Goal: Information Seeking & Learning: Learn about a topic

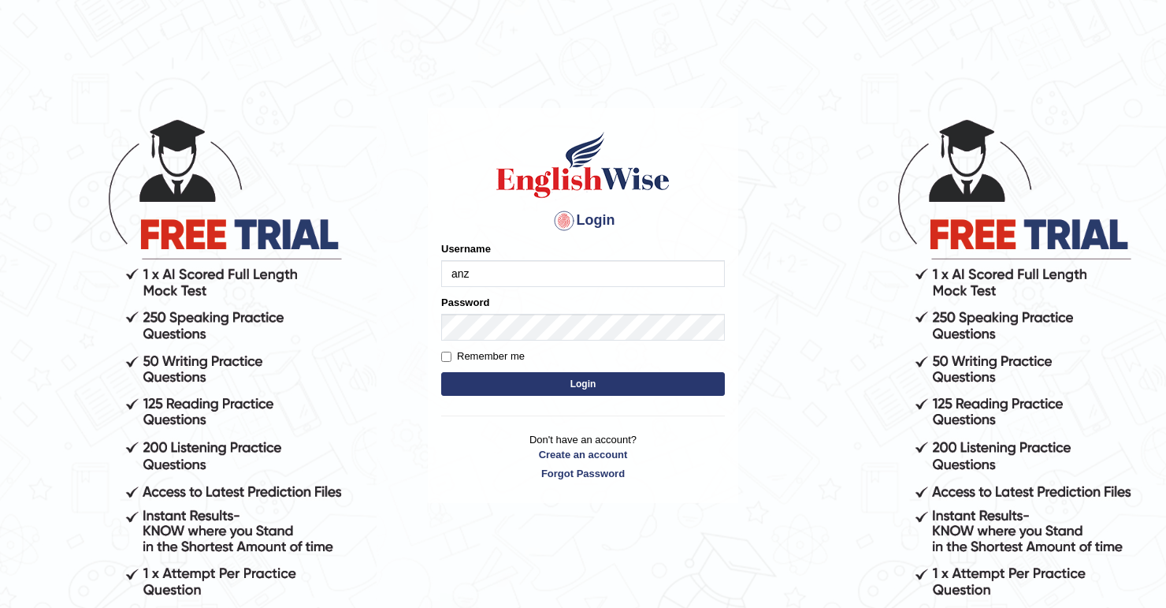
type input "anzza"
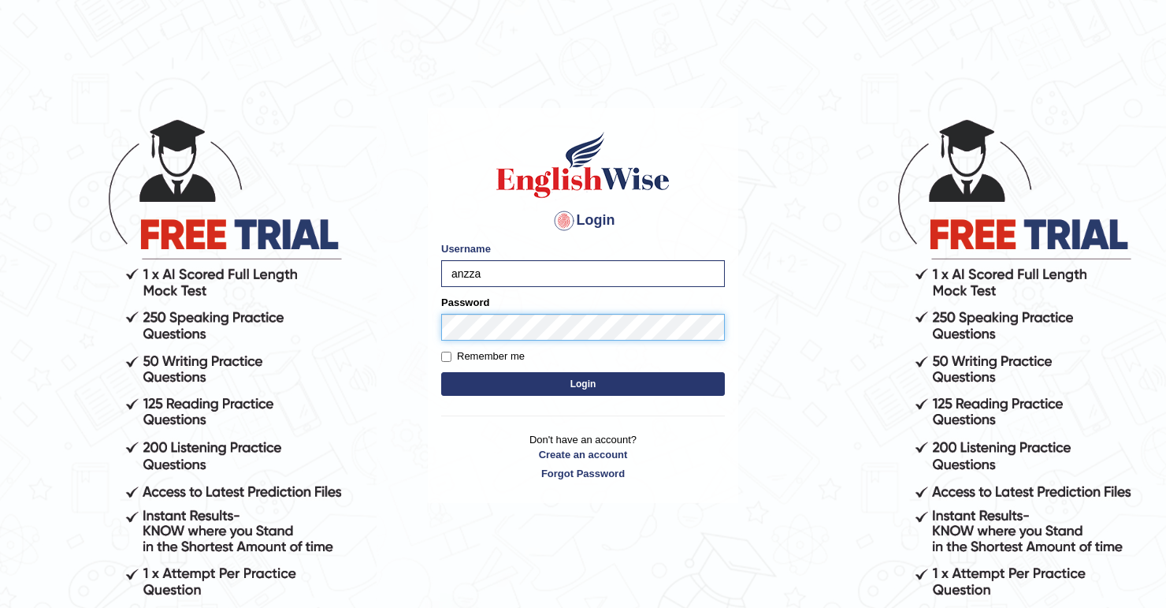
click at [441, 372] on button "Login" at bounding box center [583, 384] width 284 height 24
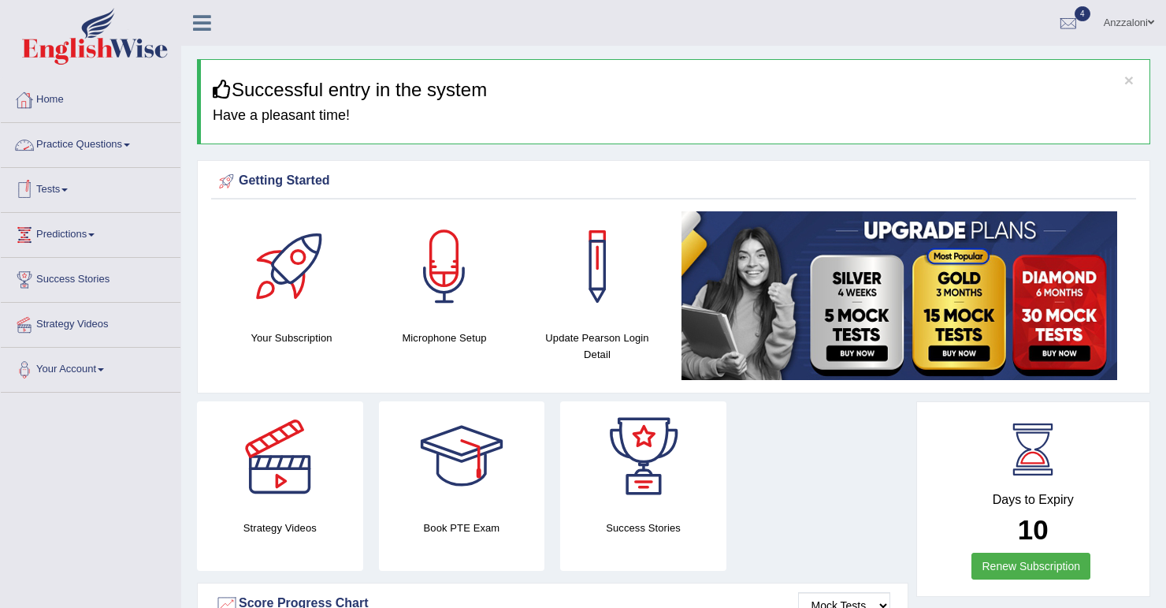
click at [125, 138] on link "Practice Questions" at bounding box center [91, 142] width 180 height 39
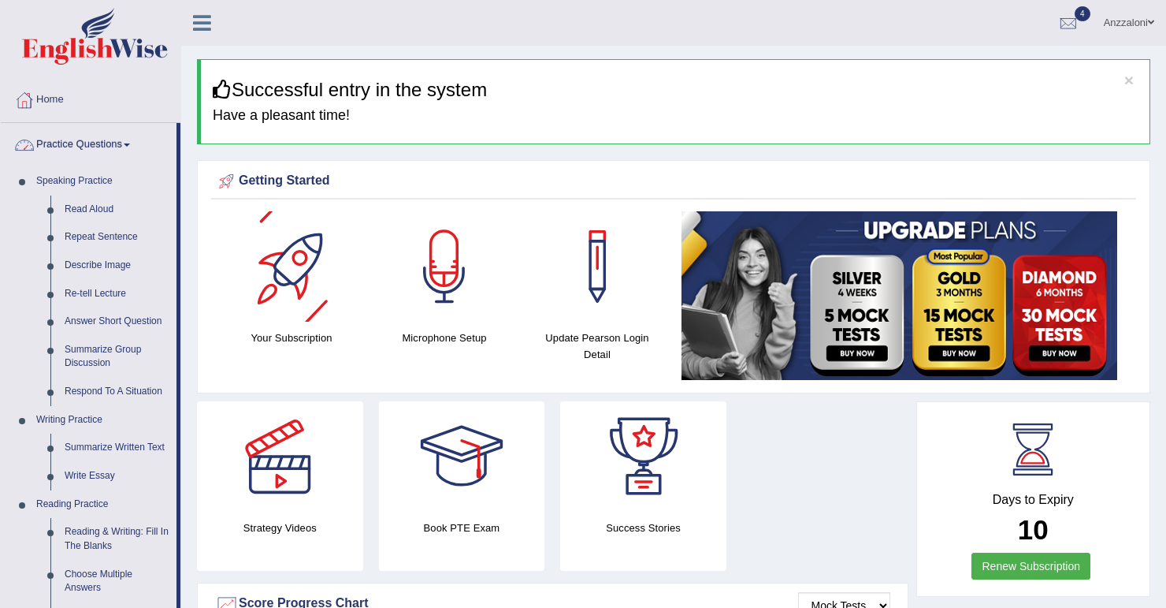
click at [84, 140] on link "Practice Questions" at bounding box center [89, 142] width 176 height 39
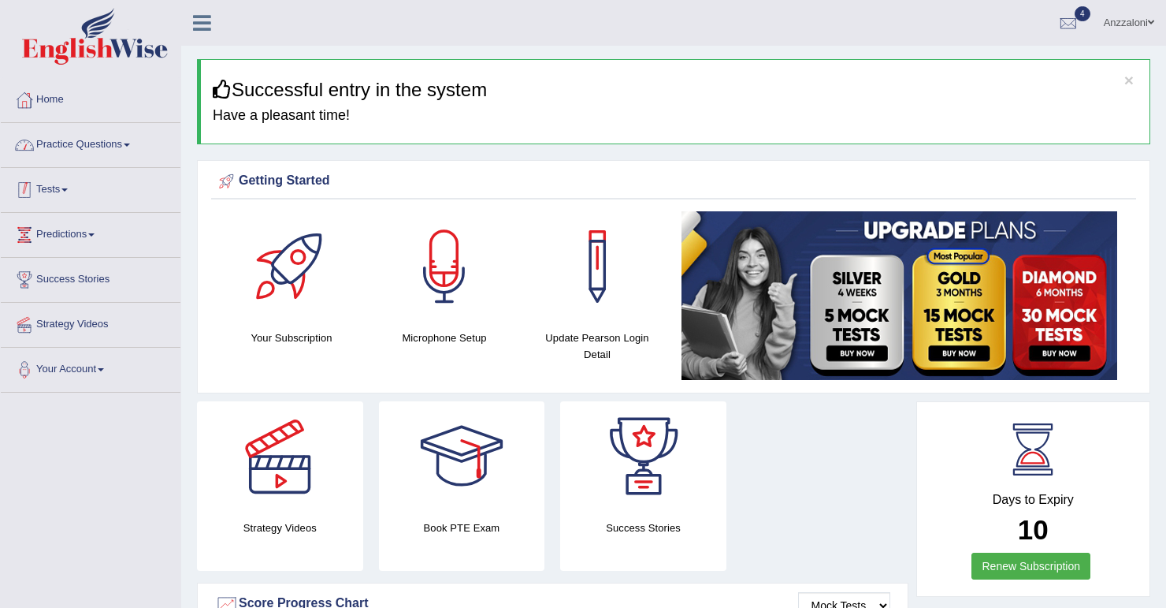
click at [65, 192] on link "Tests" at bounding box center [91, 187] width 180 height 39
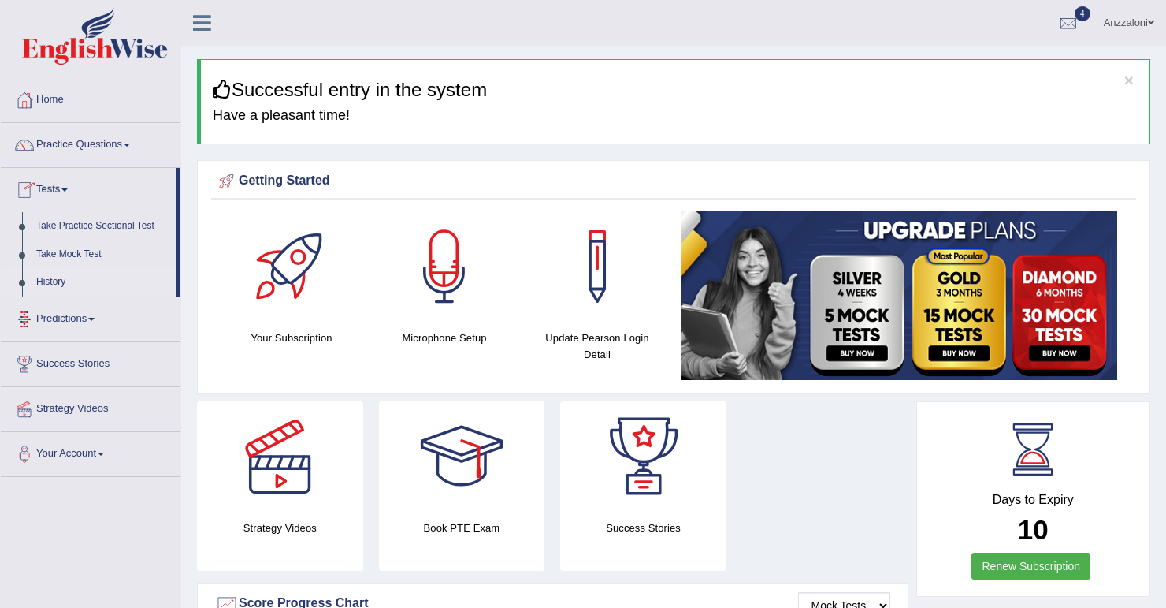
click at [52, 286] on link "History" at bounding box center [102, 282] width 147 height 28
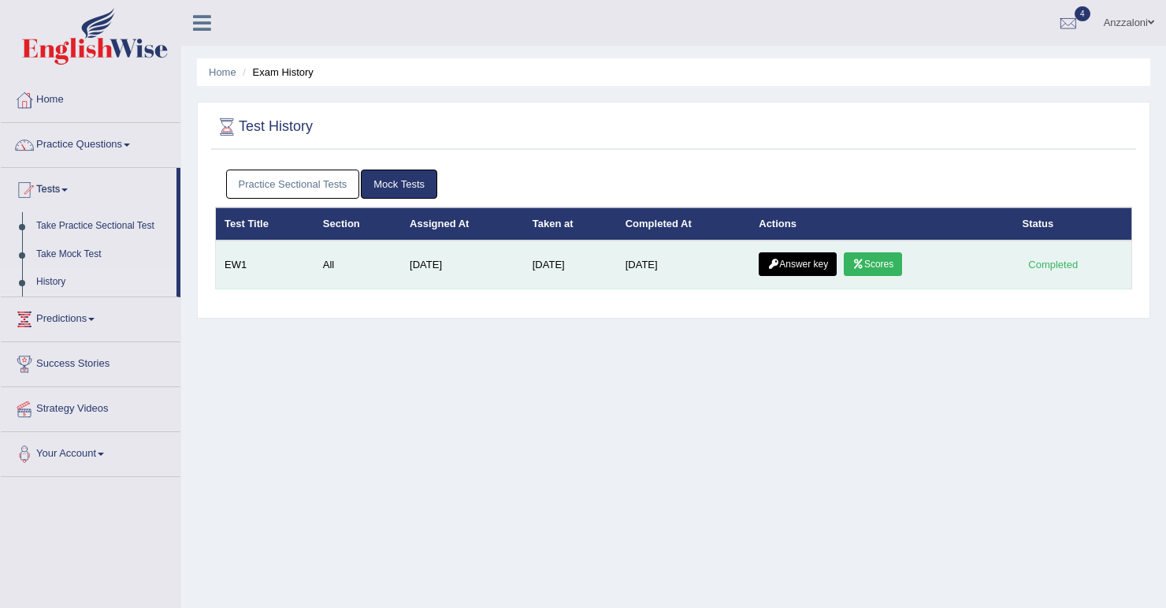
click at [877, 266] on link "Scores" at bounding box center [873, 264] width 58 height 24
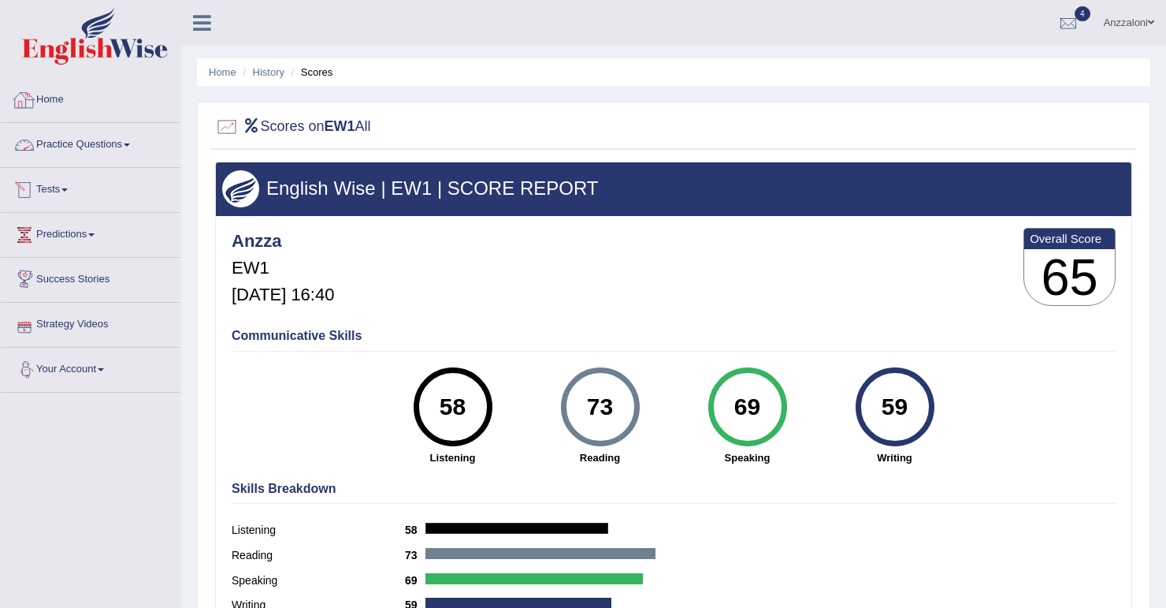
click at [76, 151] on link "Practice Questions" at bounding box center [91, 142] width 180 height 39
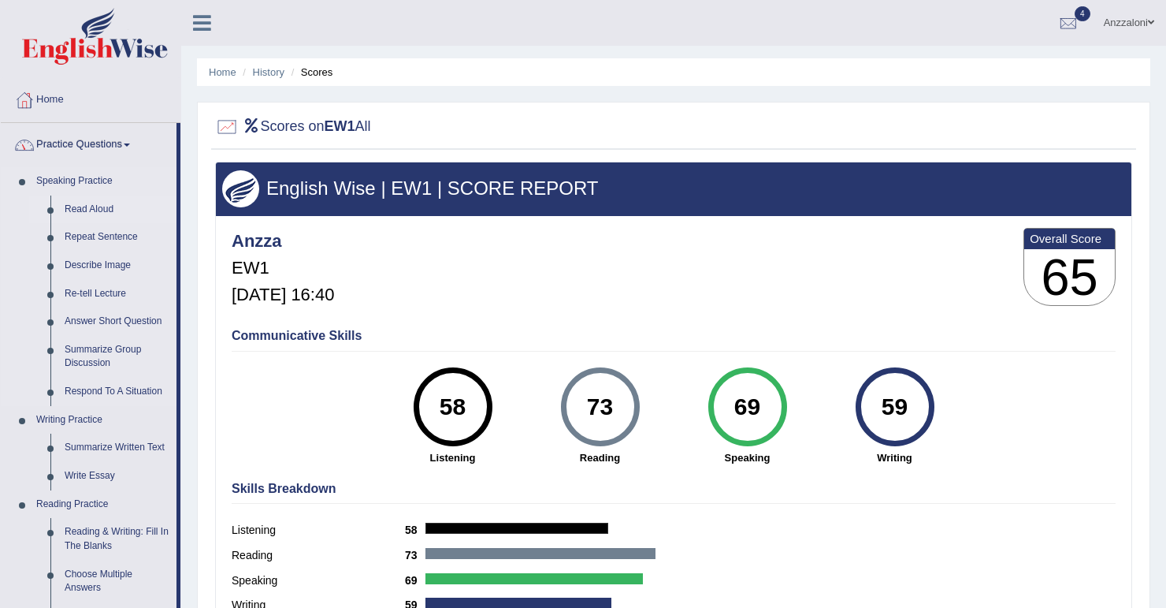
click at [76, 207] on link "Read Aloud" at bounding box center [117, 209] width 119 height 28
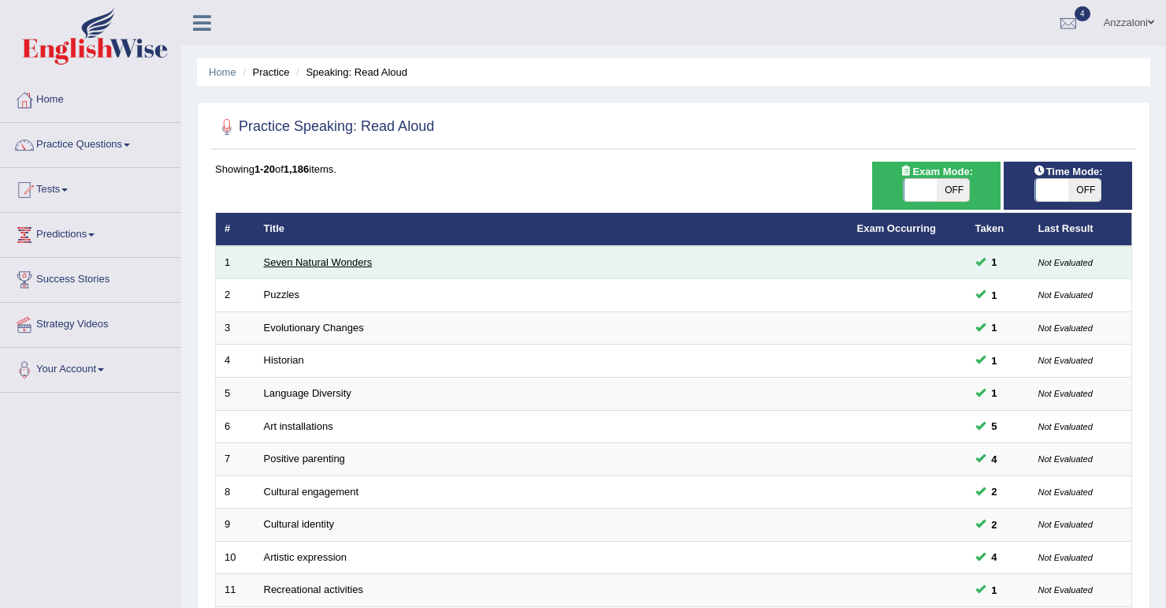
click at [347, 262] on link "Seven Natural Wonders" at bounding box center [318, 262] width 109 height 12
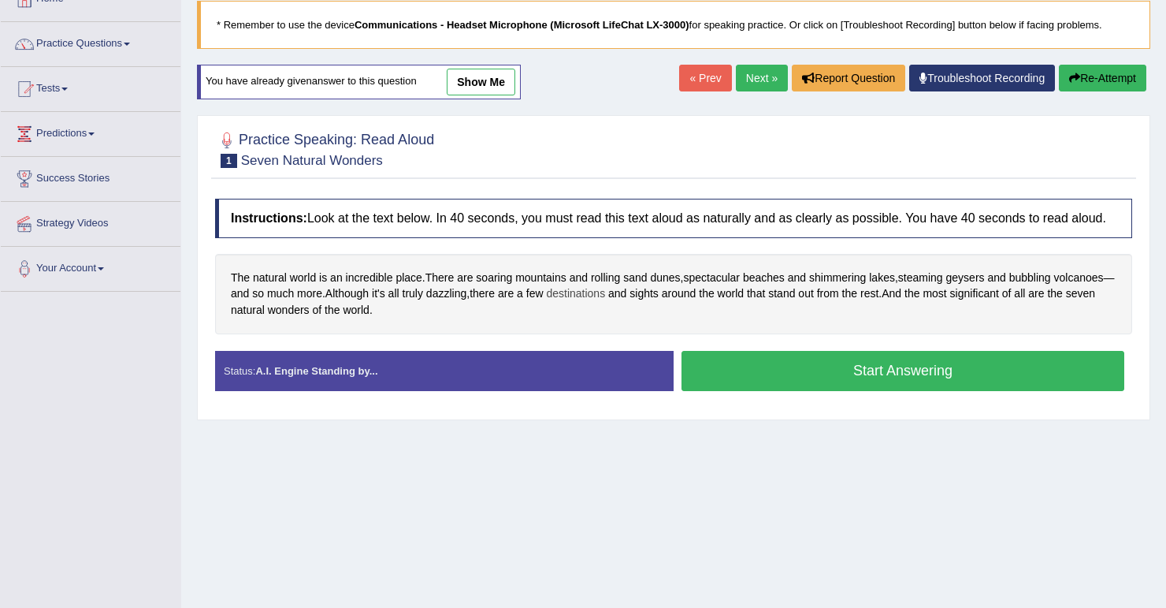
scroll to position [94, 0]
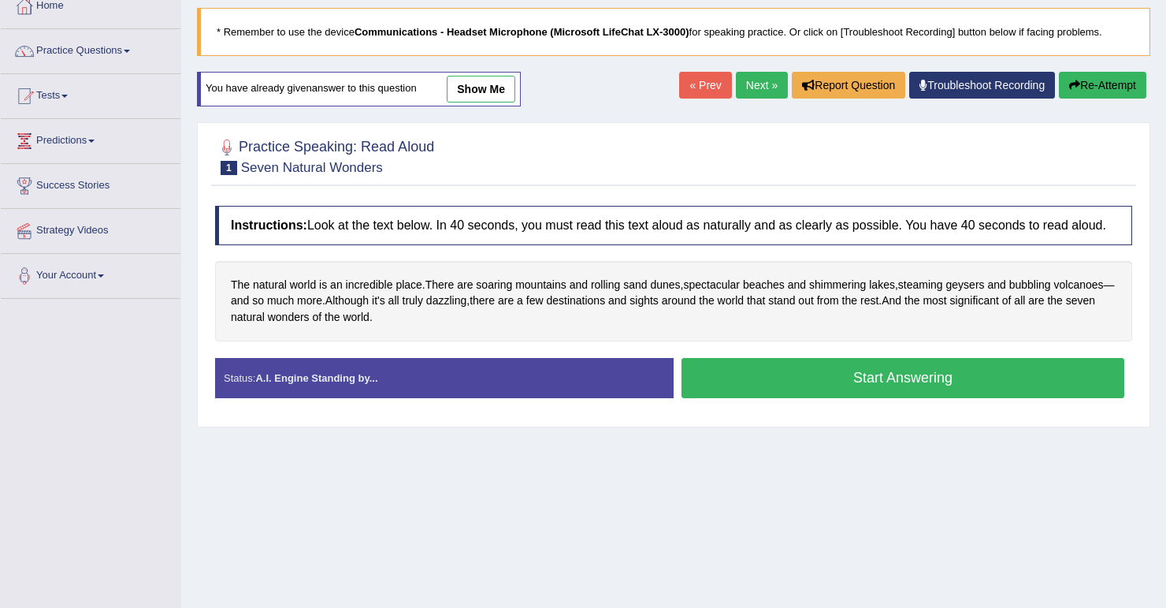
drag, startPoint x: 474, startPoint y: 88, endPoint x: 520, endPoint y: 180, distance: 102.6
click at [474, 88] on link "show me" at bounding box center [481, 89] width 69 height 27
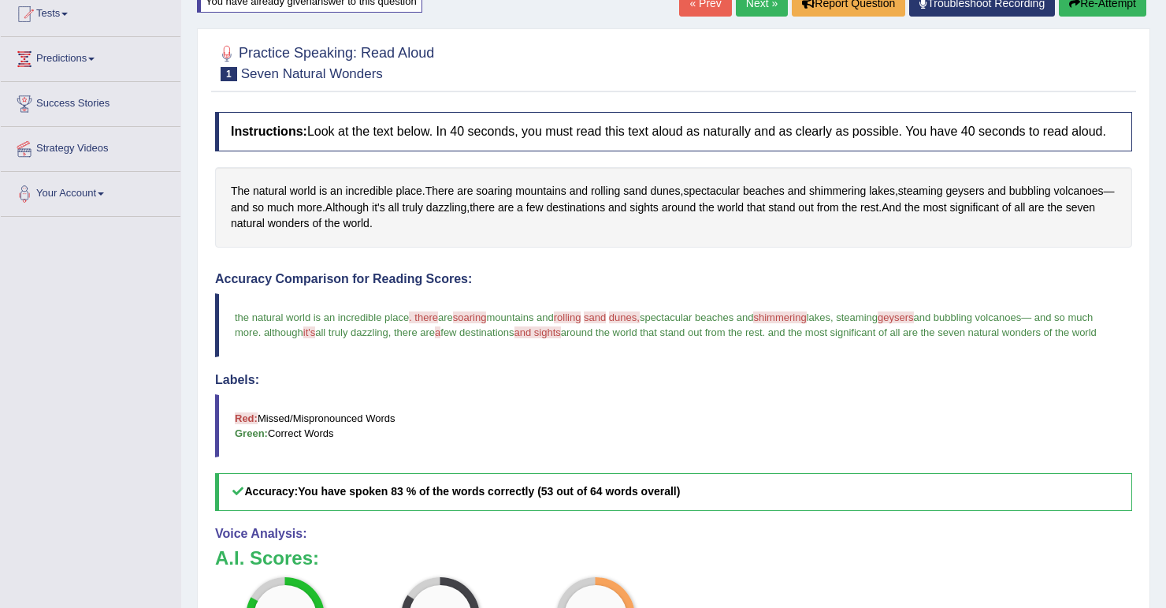
scroll to position [157, 0]
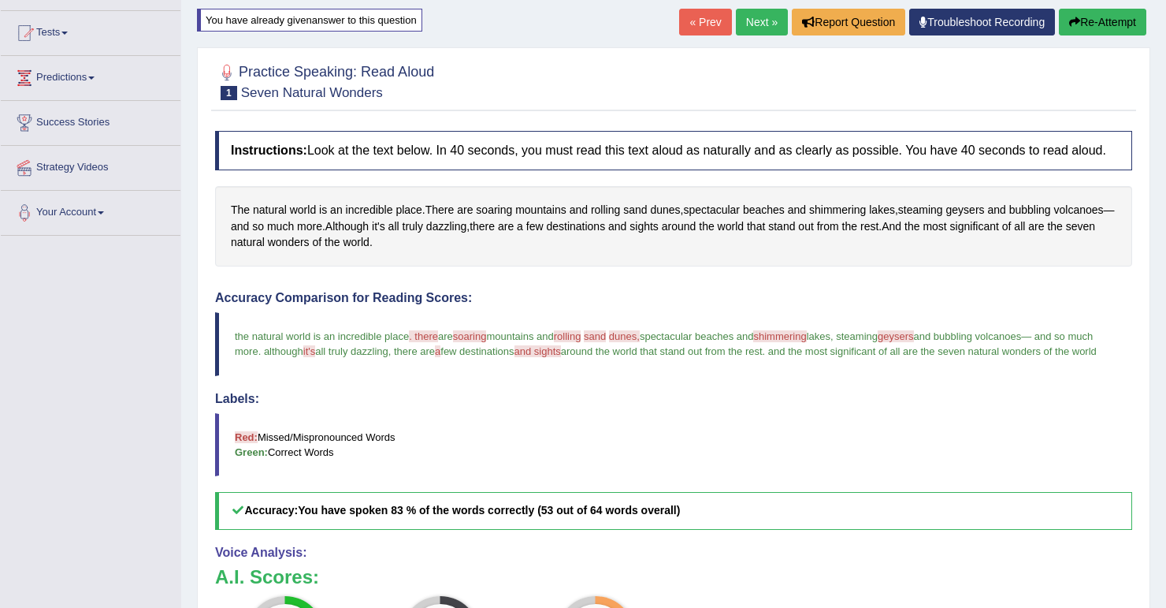
click at [772, 24] on link "Next »" at bounding box center [762, 22] width 52 height 27
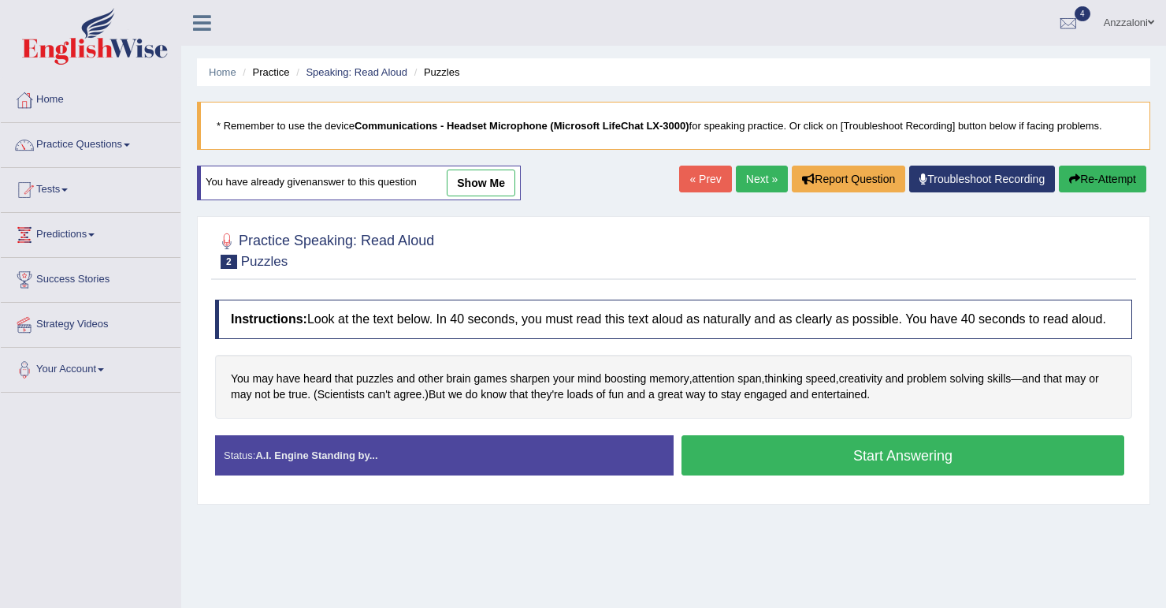
click at [763, 177] on link "Next »" at bounding box center [762, 179] width 52 height 27
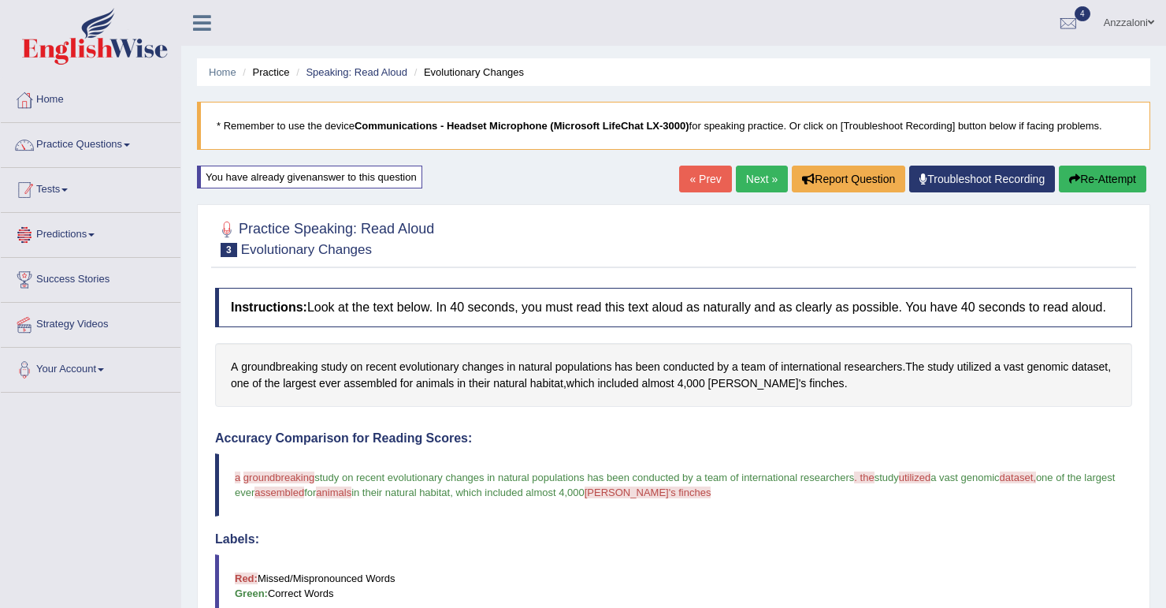
click at [68, 188] on span at bounding box center [64, 189] width 6 height 3
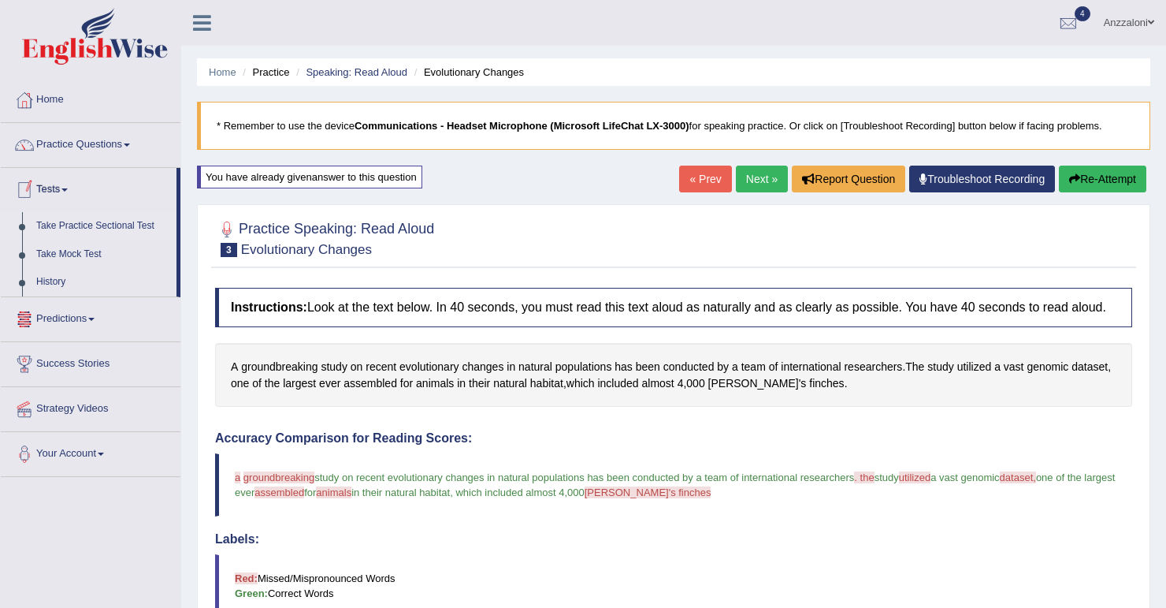
click at [95, 220] on link "Take Practice Sectional Test" at bounding box center [102, 226] width 147 height 28
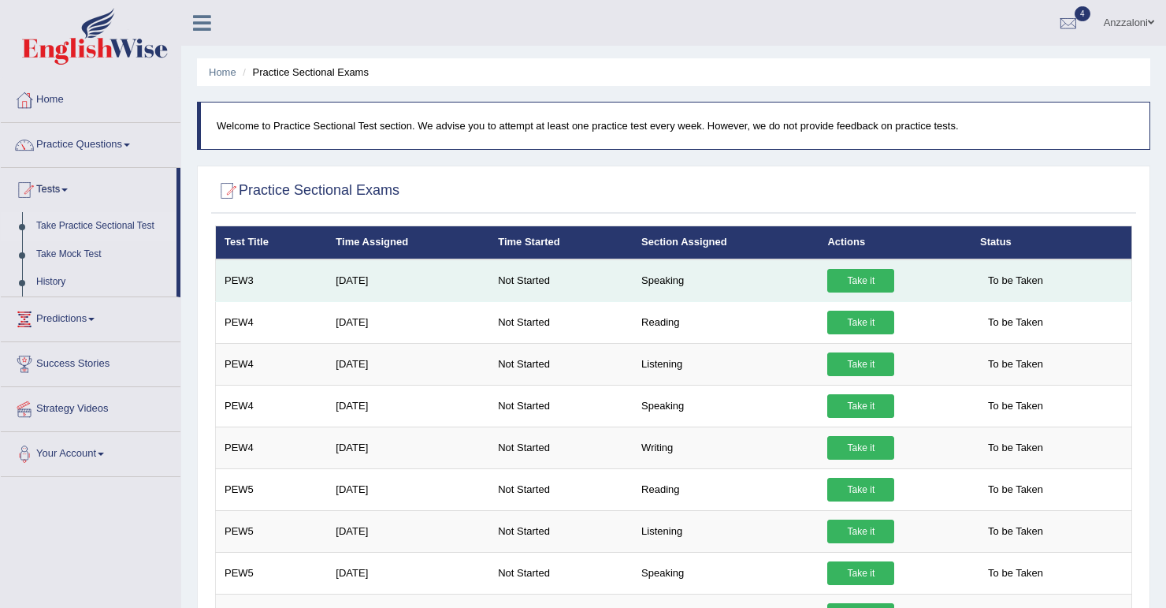
click at [867, 279] on link "Take it" at bounding box center [861, 281] width 67 height 24
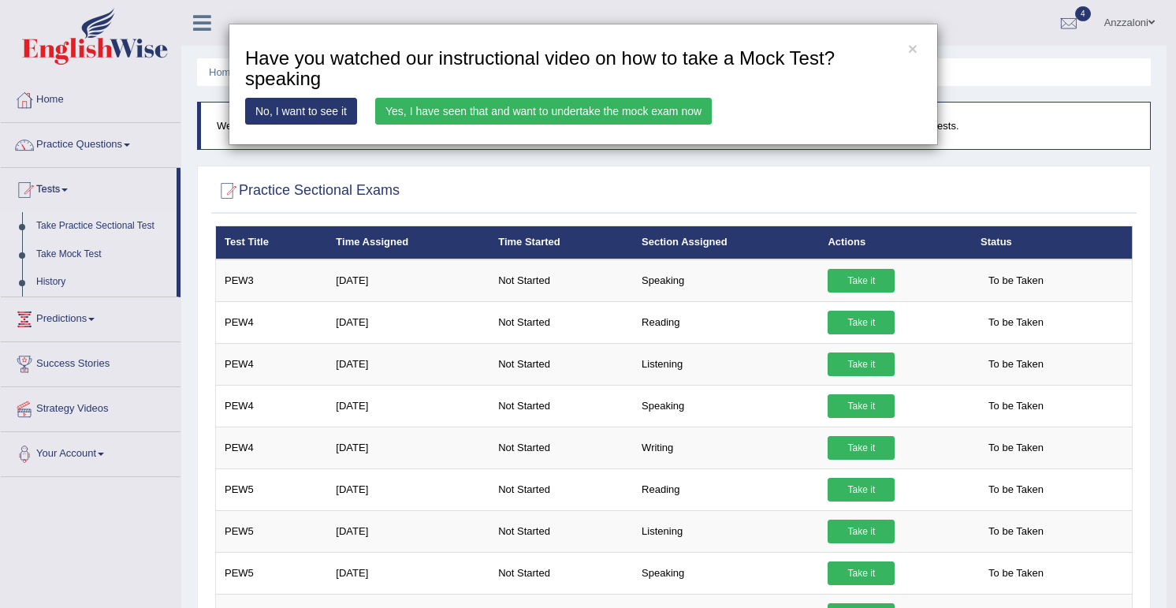
click at [485, 98] on link "Yes, I have seen that and want to undertake the mock exam now" at bounding box center [543, 111] width 337 height 27
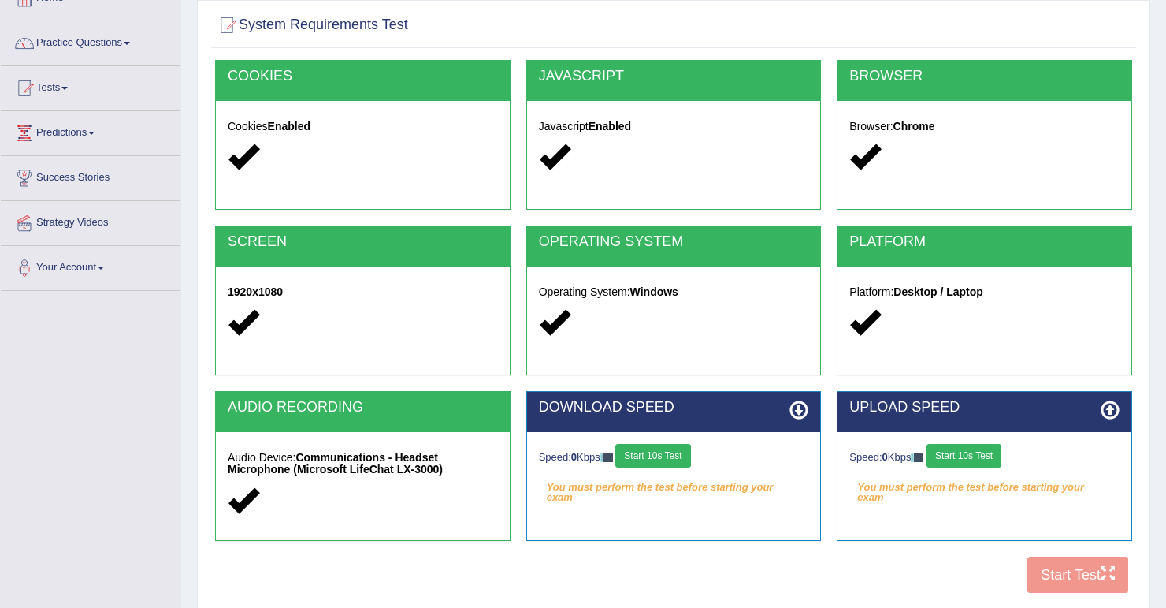
scroll to position [126, 0]
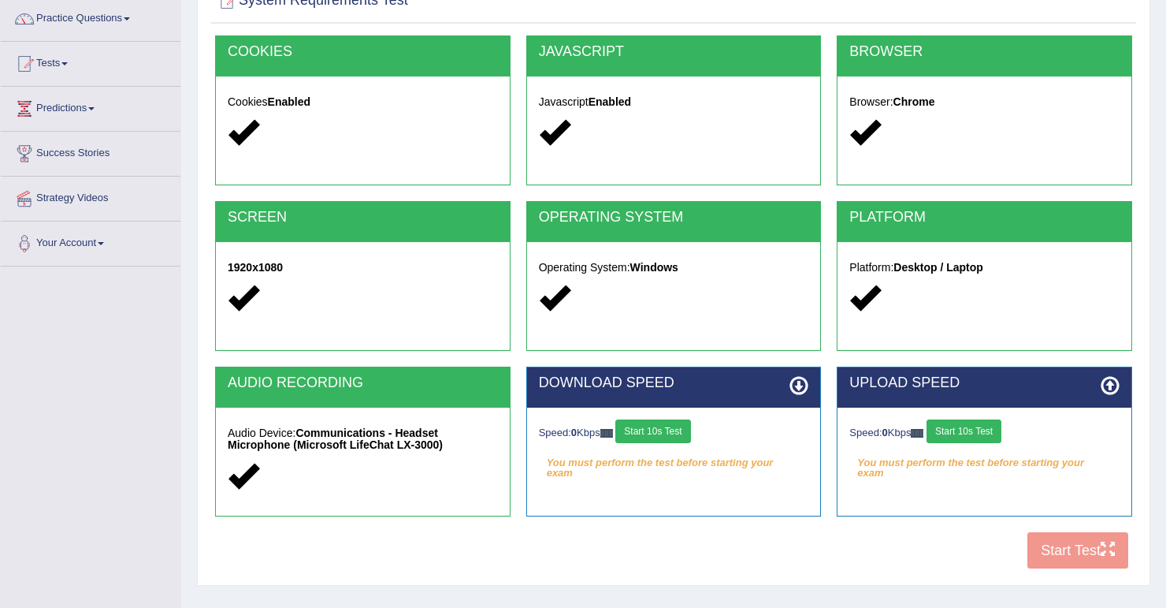
click at [680, 434] on button "Start 10s Test" at bounding box center [653, 431] width 75 height 24
click at [954, 432] on button "Start 10s Test" at bounding box center [964, 431] width 75 height 24
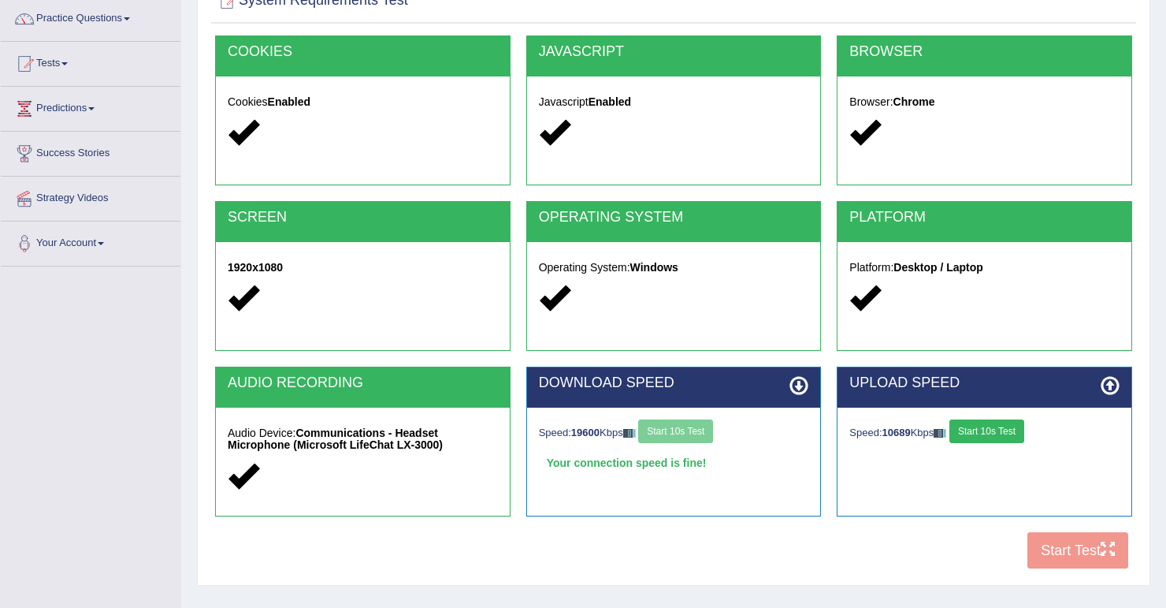
click at [1015, 432] on button "Start 10s Test" at bounding box center [987, 431] width 75 height 24
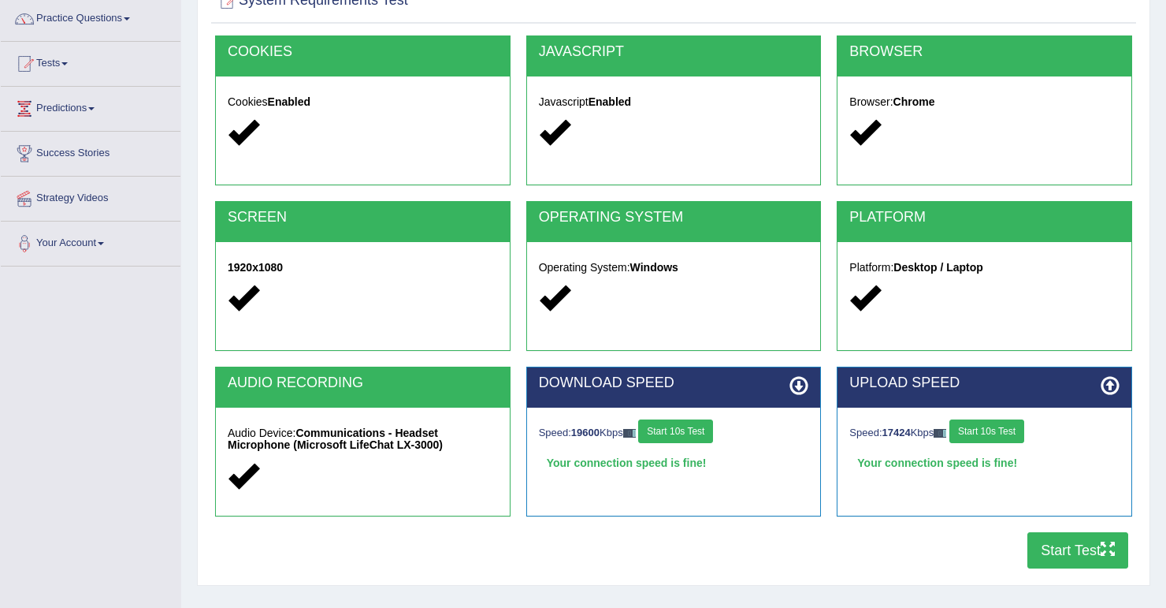
click at [1069, 540] on button "Start Test" at bounding box center [1078, 550] width 101 height 36
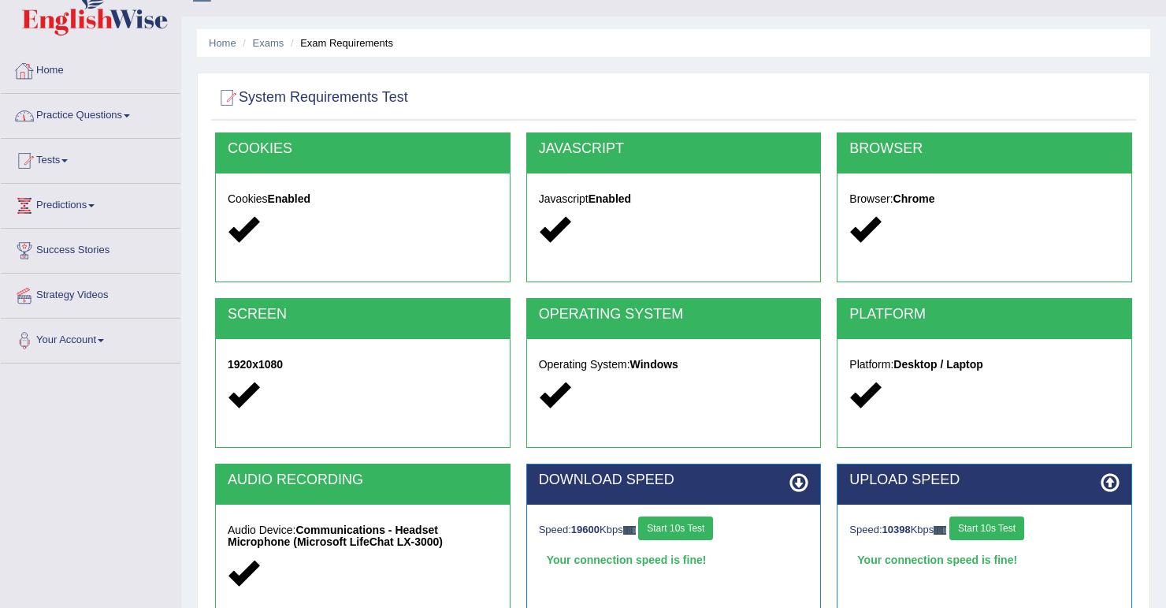
scroll to position [0, 0]
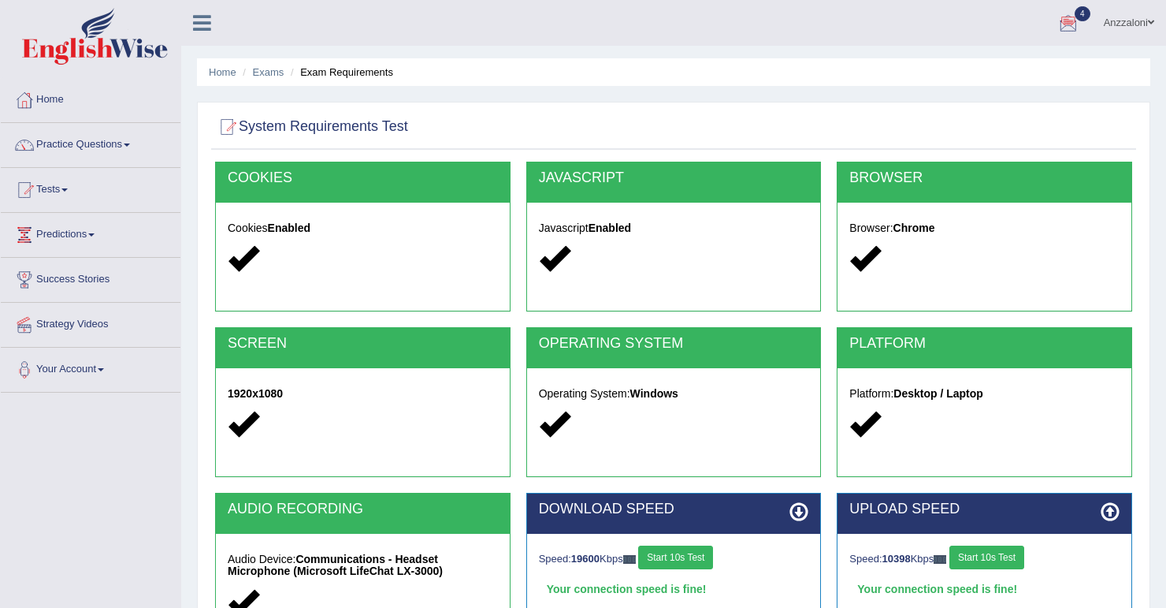
click at [1093, 22] on link "Anzzaloni" at bounding box center [1129, 20] width 74 height 41
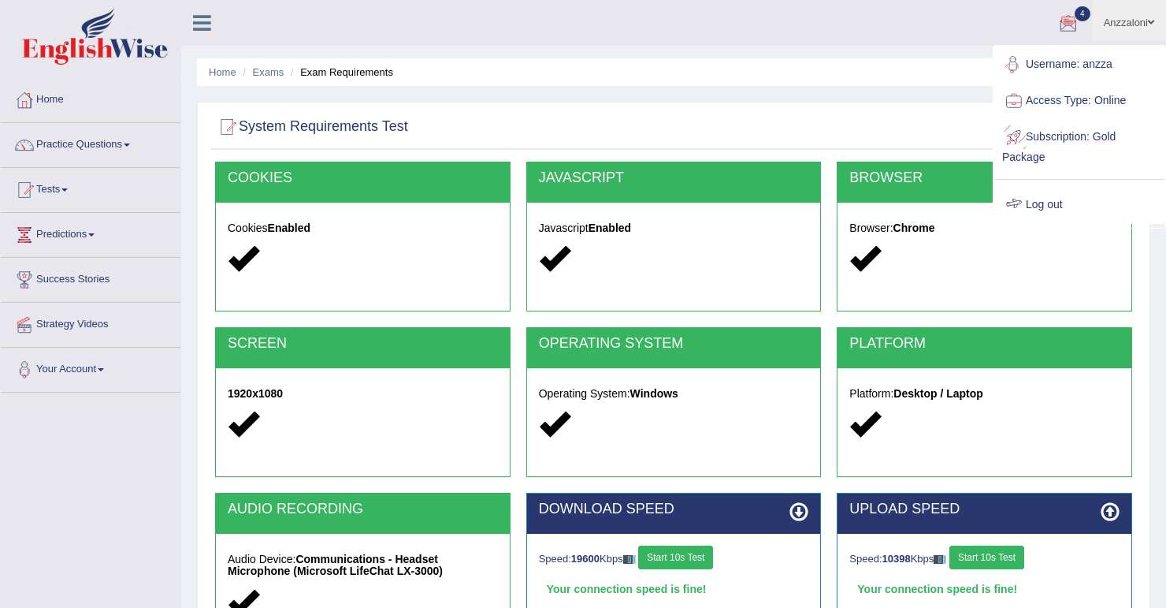
click at [1046, 203] on link "Log out" at bounding box center [1080, 205] width 170 height 36
